Goal: Information Seeking & Learning: Learn about a topic

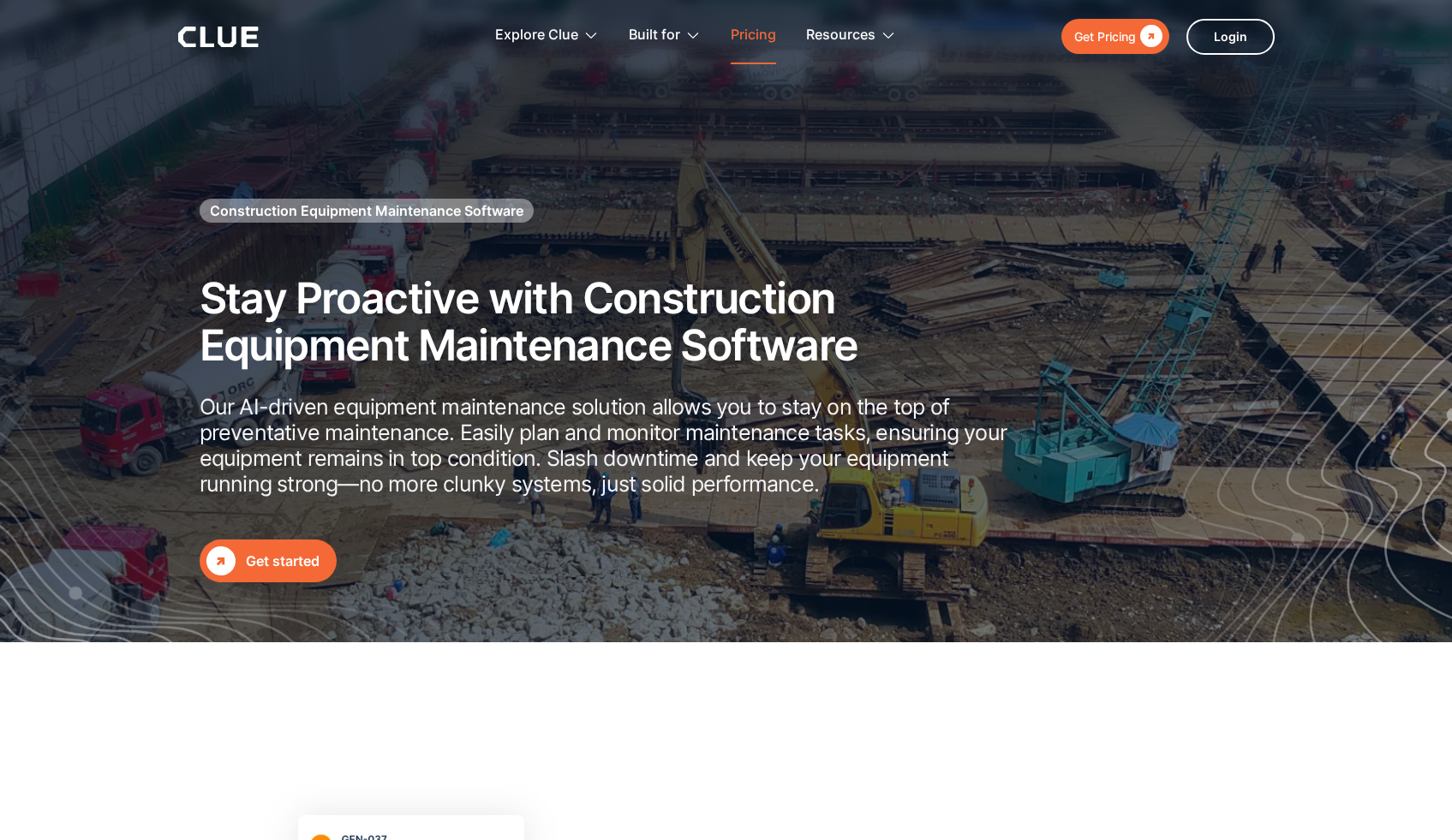
click at [749, 38] on link "Pricing" at bounding box center [753, 36] width 45 height 54
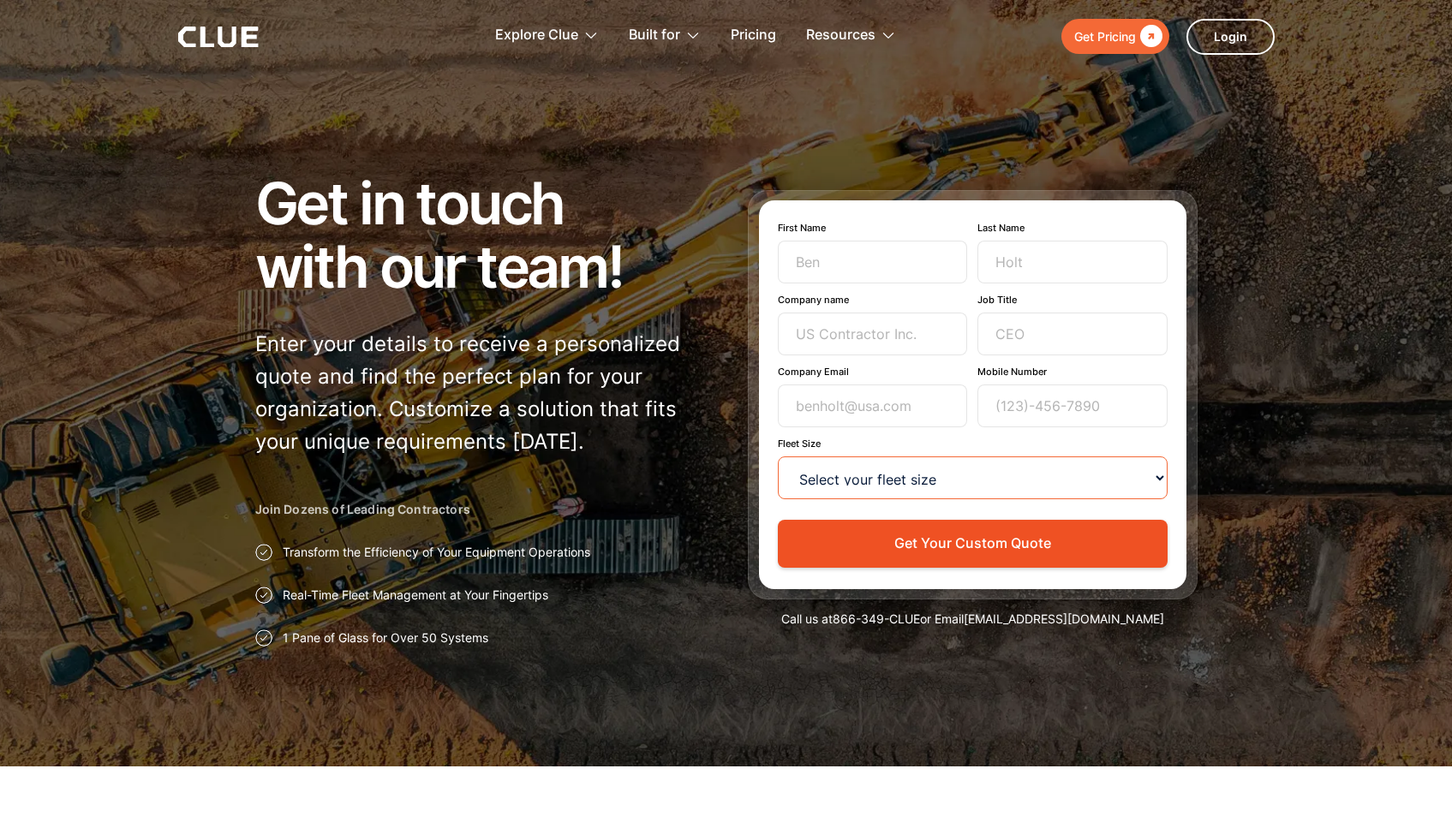
click at [963, 485] on select "Select your fleet size <15 15-99 100-499 500-999 >1000" at bounding box center [973, 478] width 390 height 43
